Goal: Transaction & Acquisition: Purchase product/service

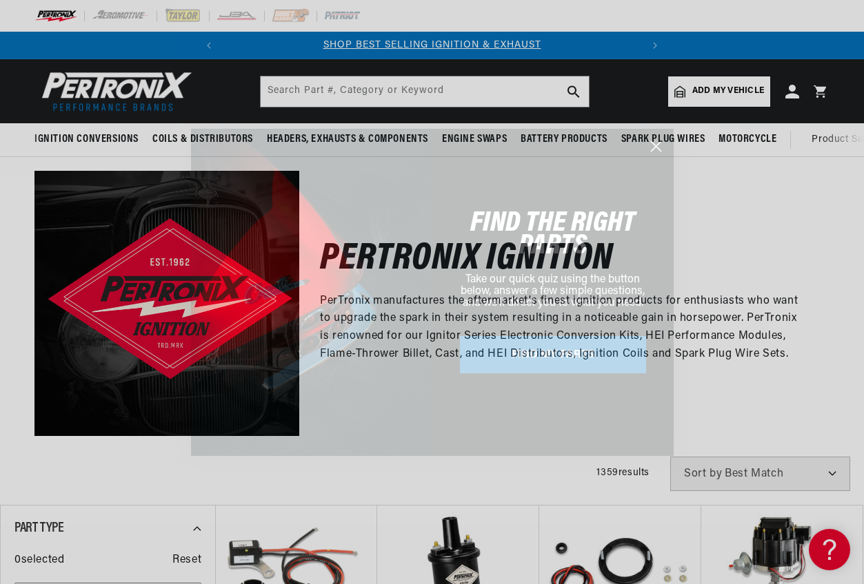
click at [658, 143] on icon "Close dialog" at bounding box center [656, 146] width 10 height 10
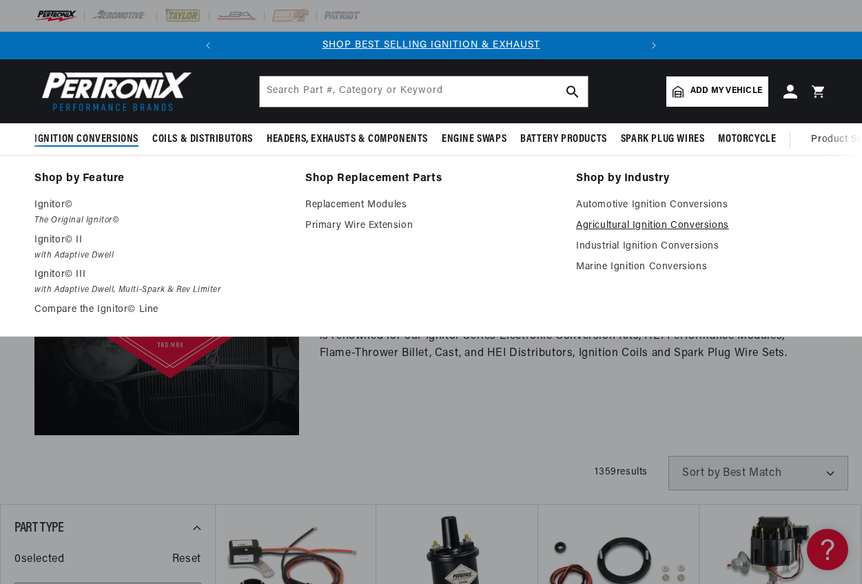
click at [611, 223] on link "Agricultural Ignition Conversions" at bounding box center [702, 226] width 252 height 17
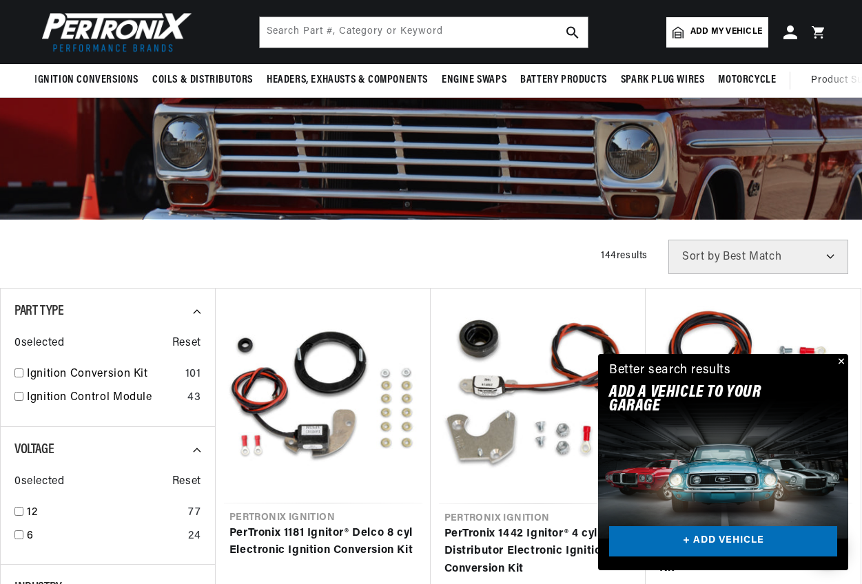
scroll to position [207, 0]
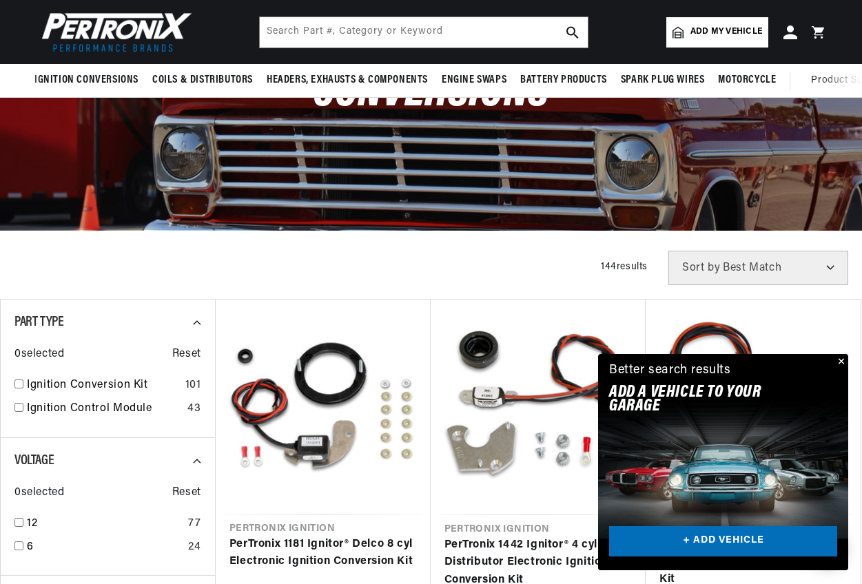
click at [844, 362] on button "Close" at bounding box center [840, 362] width 17 height 17
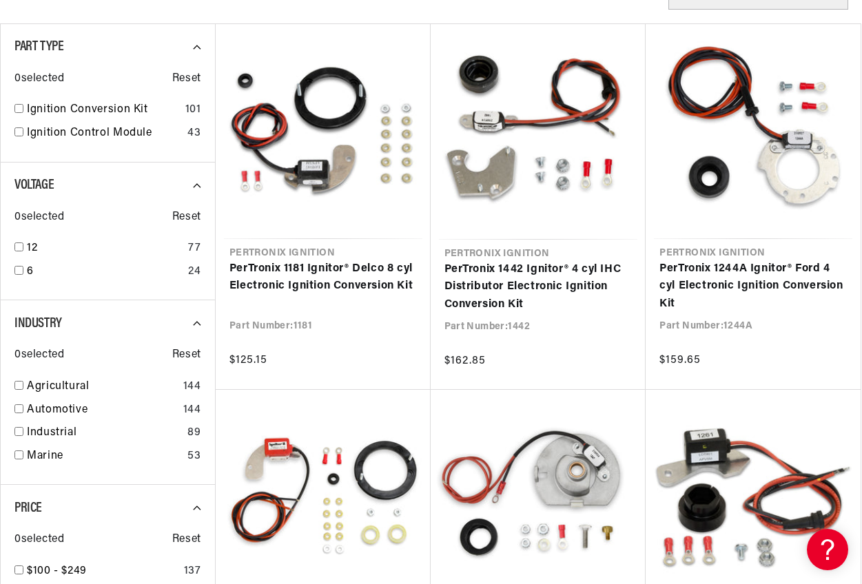
scroll to position [0, 0]
click at [21, 250] on input "checkbox" at bounding box center [18, 247] width 9 height 9
checkbox input "true"
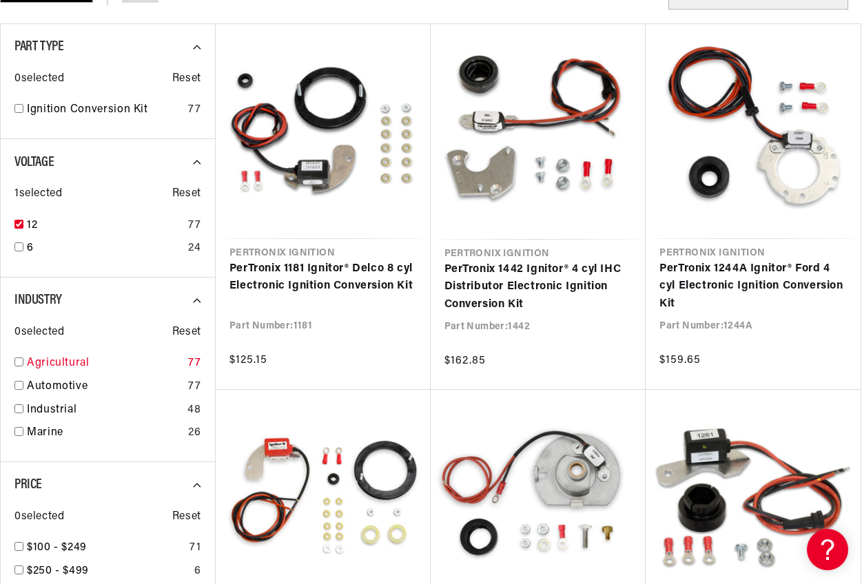
click at [16, 367] on input "checkbox" at bounding box center [18, 362] width 9 height 9
checkbox input "true"
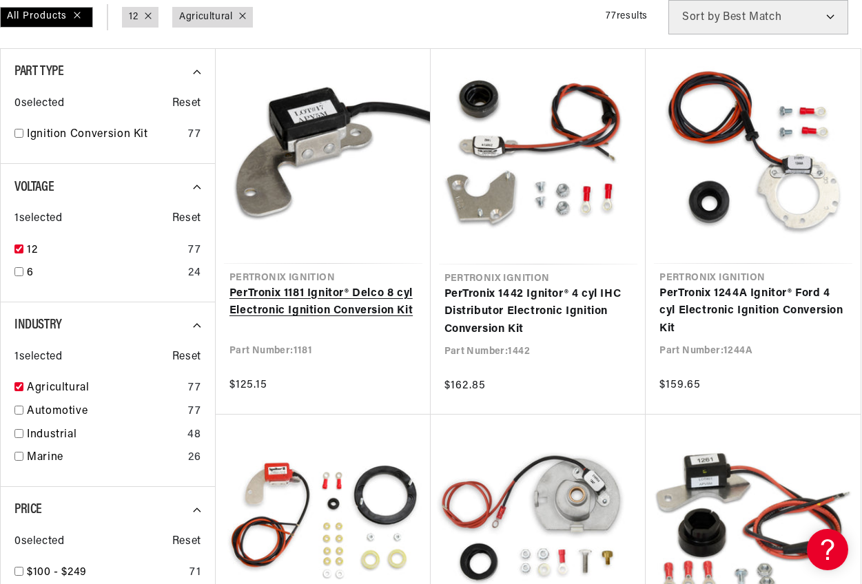
scroll to position [0, 418]
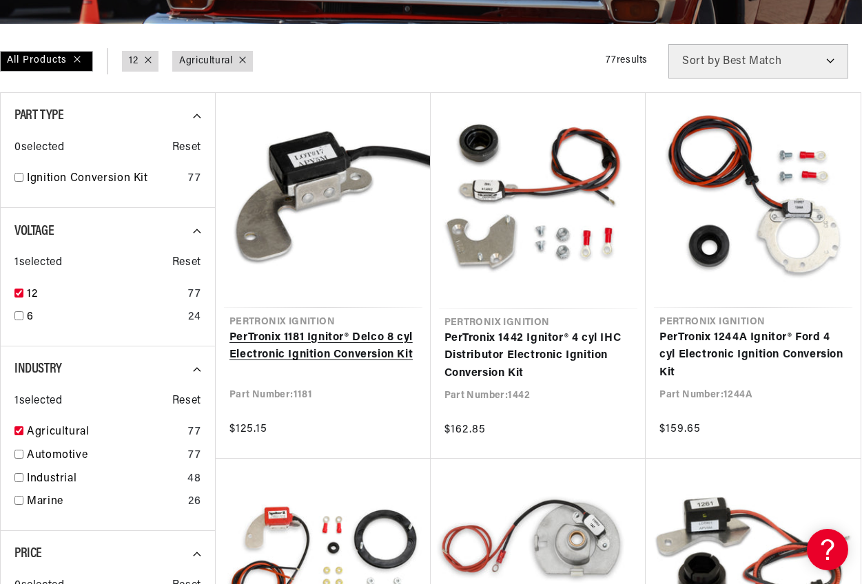
click at [305, 348] on link "PerTronix 1181 Ignitor® Delco 8 cyl Electronic Ignition Conversion Kit" at bounding box center [323, 346] width 187 height 35
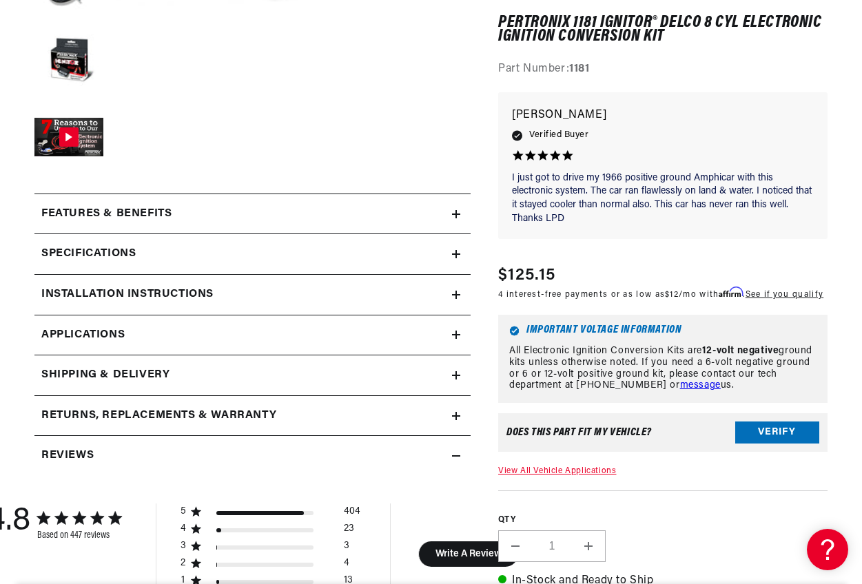
click at [459, 254] on icon at bounding box center [456, 254] width 8 height 8
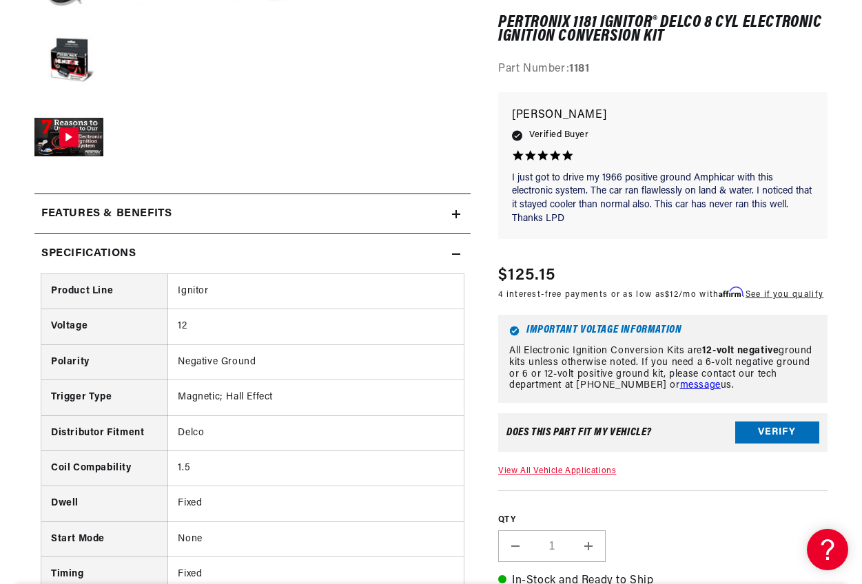
click at [459, 254] on icon at bounding box center [456, 254] width 8 height 8
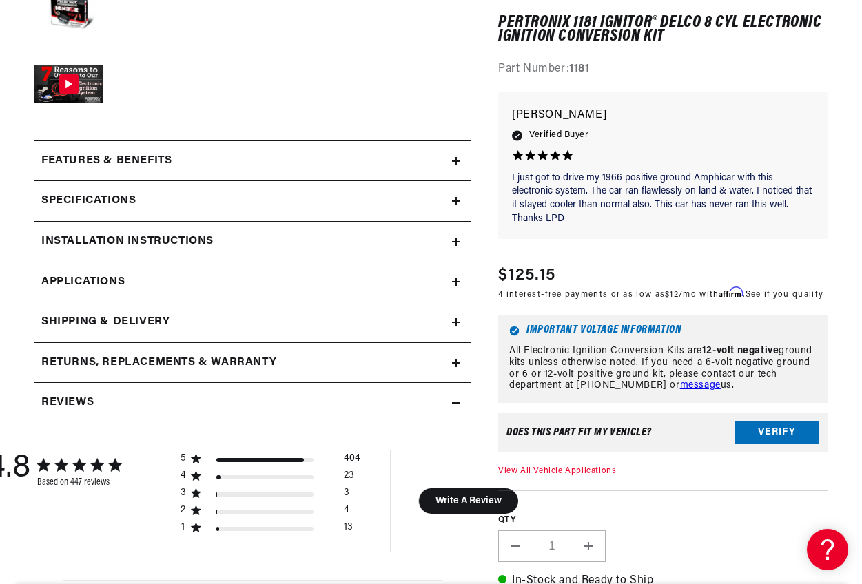
scroll to position [0, 418]
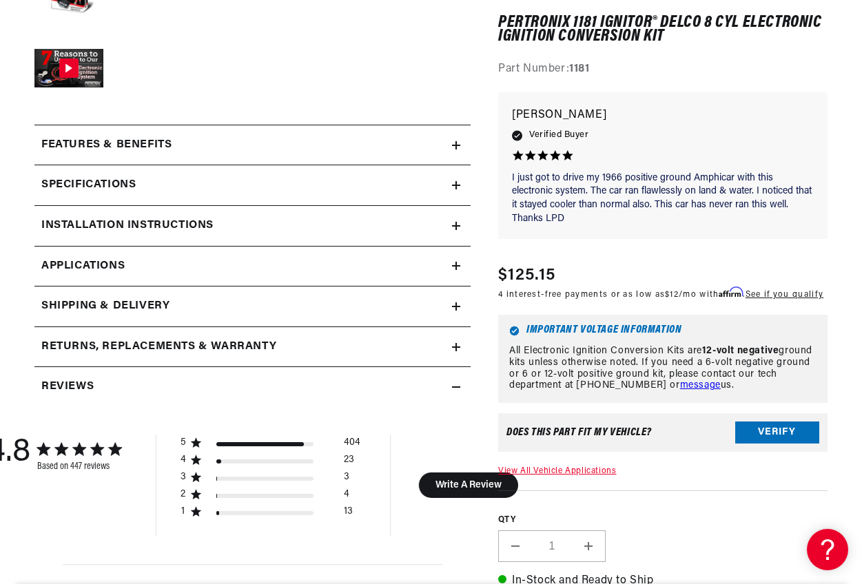
click at [451, 185] on div "Specifications" at bounding box center [243, 185] width 418 height 18
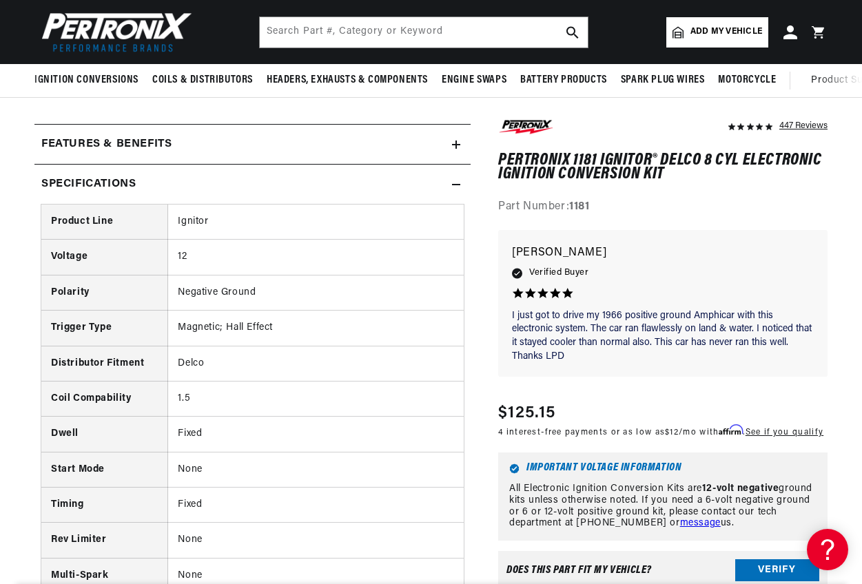
scroll to position [551, 0]
click at [446, 183] on div "Specifications" at bounding box center [243, 185] width 418 height 18
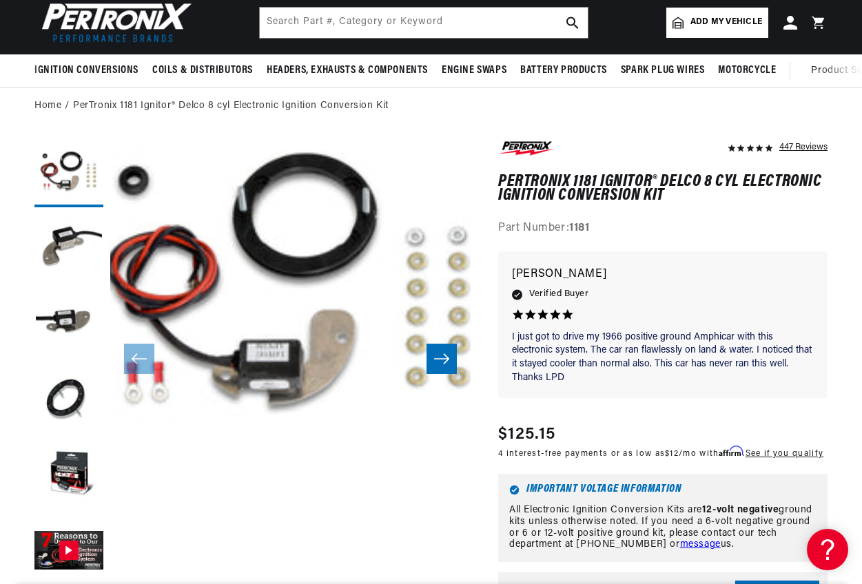
scroll to position [0, 0]
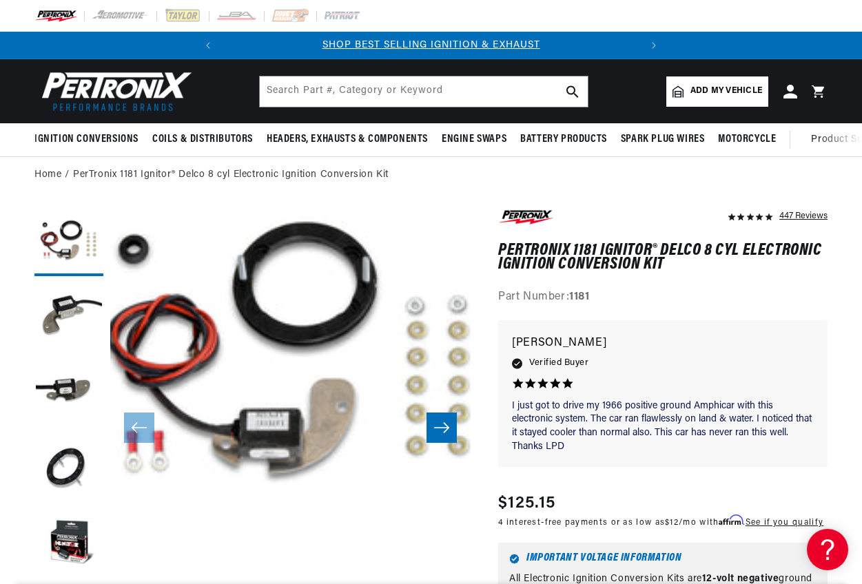
click at [437, 424] on icon "Slide right" at bounding box center [442, 428] width 17 height 14
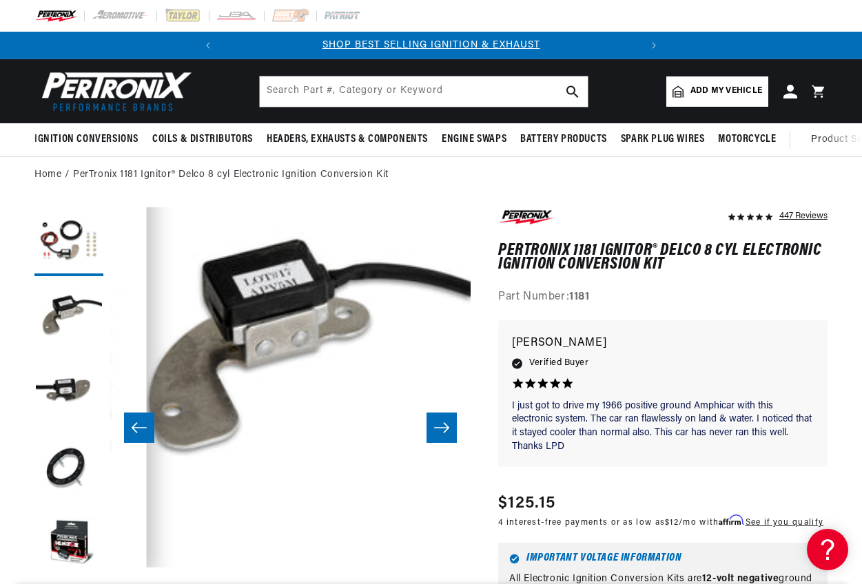
click at [437, 424] on icon "Slide right" at bounding box center [442, 428] width 17 height 14
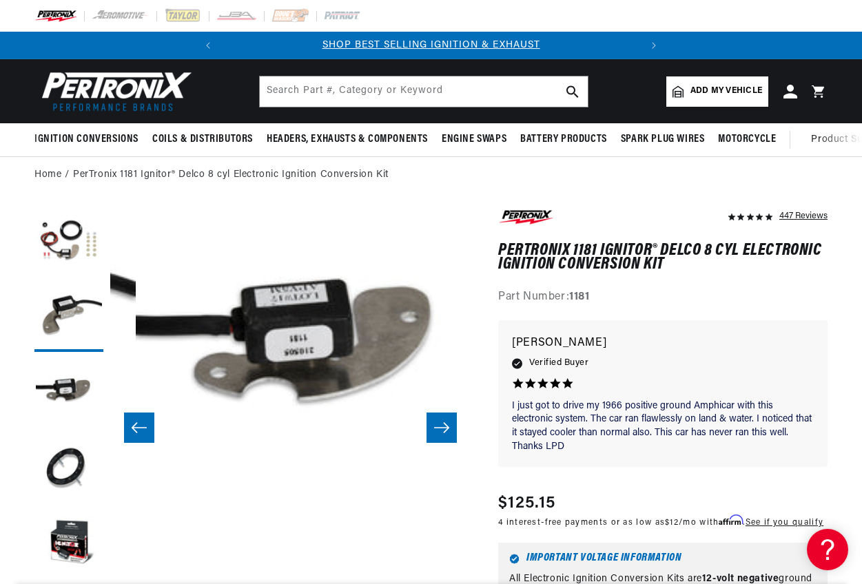
scroll to position [36, 721]
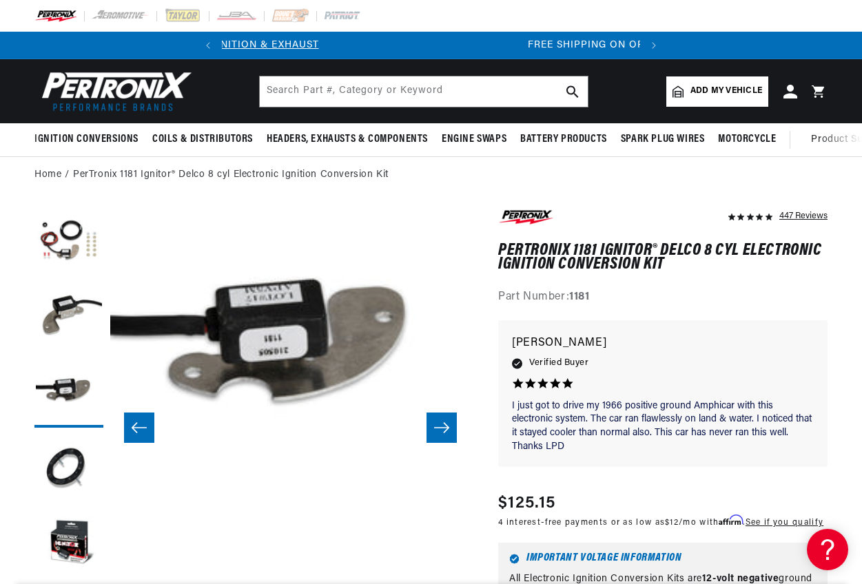
click at [437, 424] on icon "Slide right" at bounding box center [442, 428] width 17 height 14
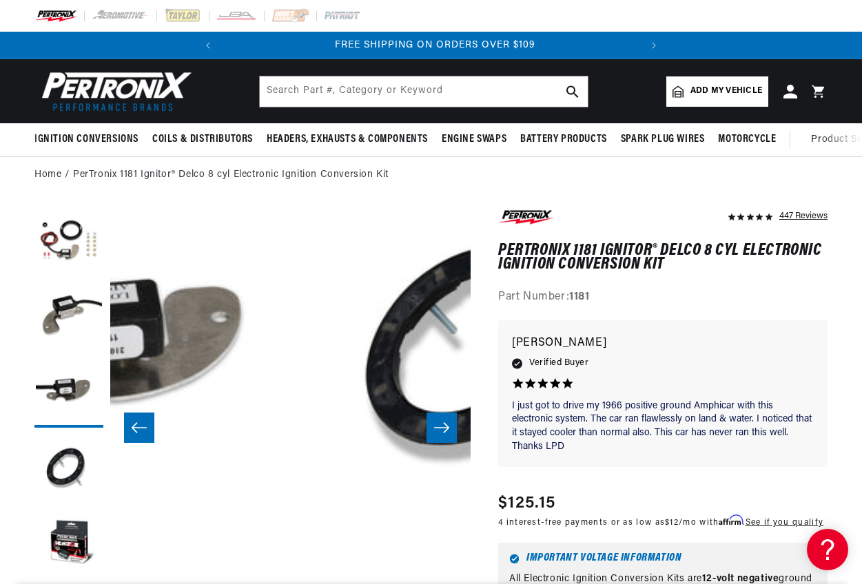
scroll to position [0, 418]
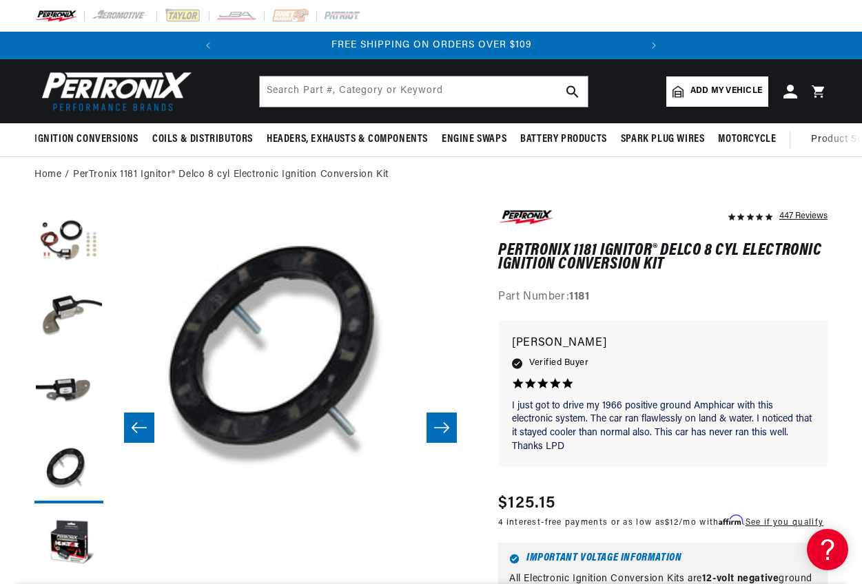
click at [437, 425] on icon "Slide right" at bounding box center [442, 428] width 17 height 14
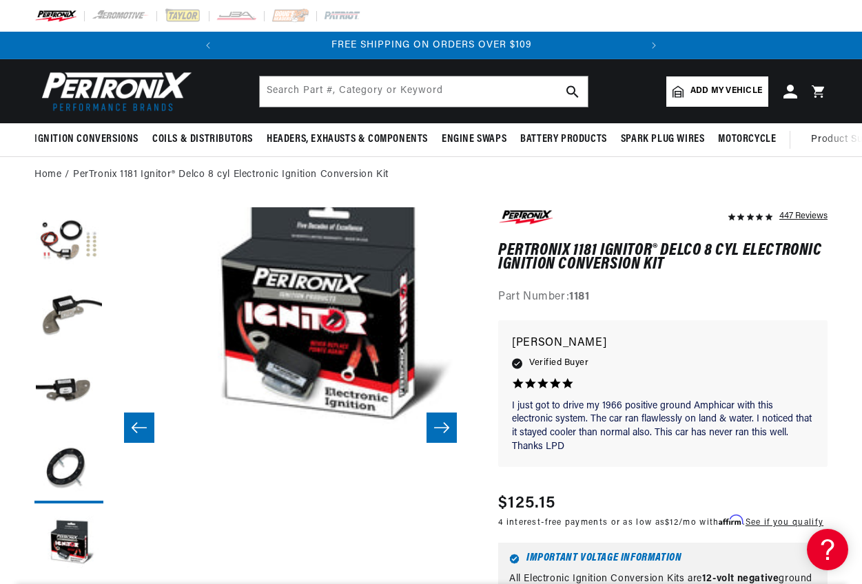
scroll to position [36, 1442]
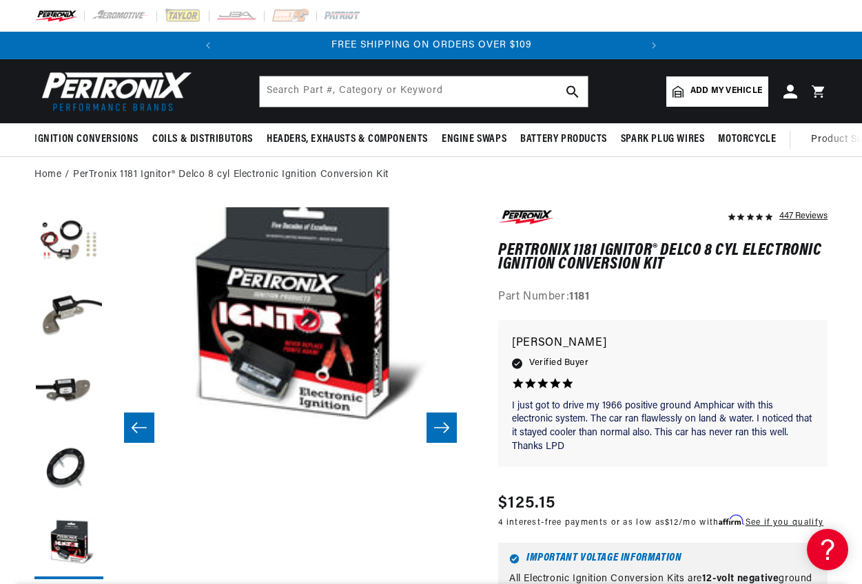
click at [60, 17] on img at bounding box center [55, 15] width 43 height 15
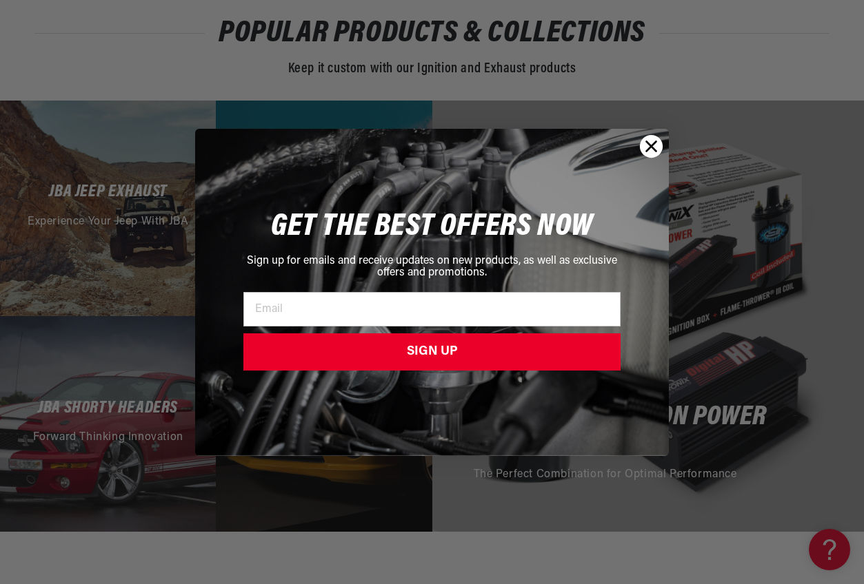
click at [658, 144] on circle "Close dialog" at bounding box center [651, 145] width 23 height 23
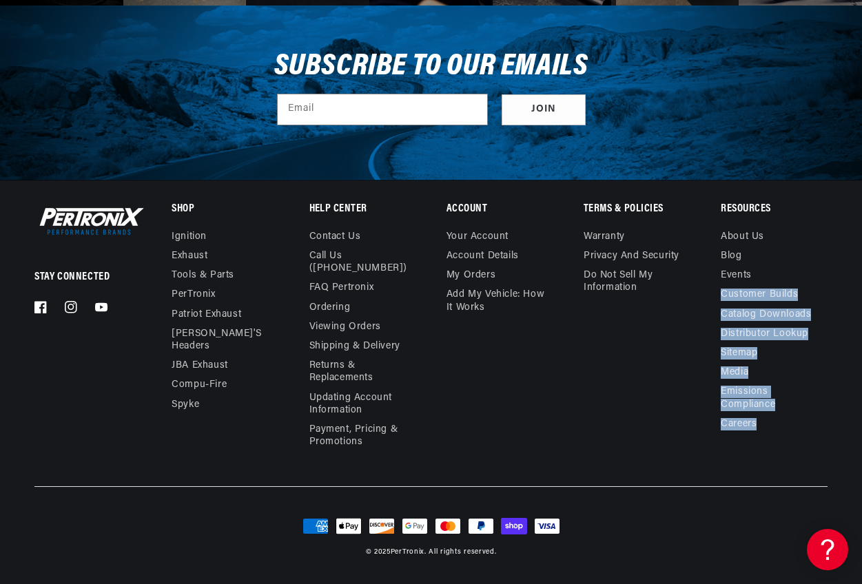
drag, startPoint x: 862, startPoint y: 528, endPoint x: 868, endPoint y: 265, distance: 263.4
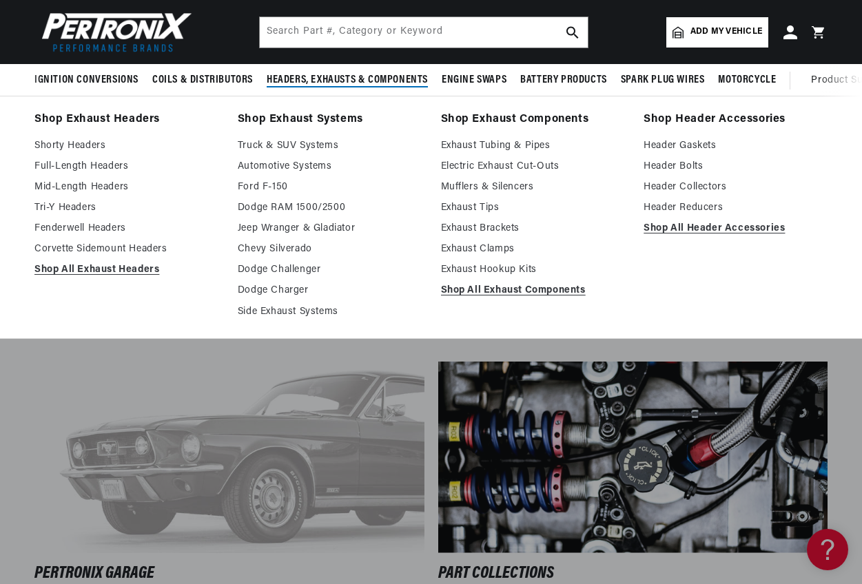
scroll to position [1660, 0]
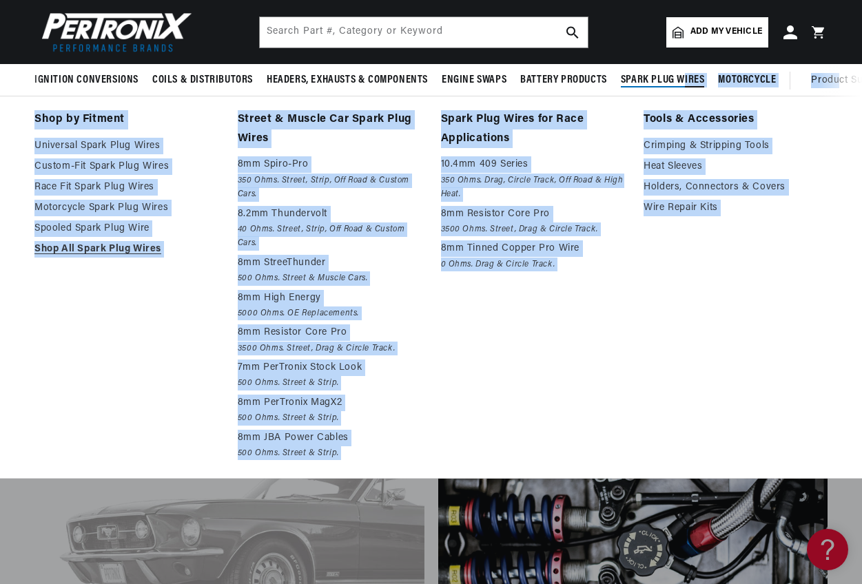
drag, startPoint x: 785, startPoint y: 81, endPoint x: 684, endPoint y: 81, distance: 100.6
click at [684, 81] on nav "Ignition Conversions Shop by Feature Ignitor© The Original Ignitor© Ignitor© II…" at bounding box center [431, 80] width 862 height 33
